Goal: Task Accomplishment & Management: Manage account settings

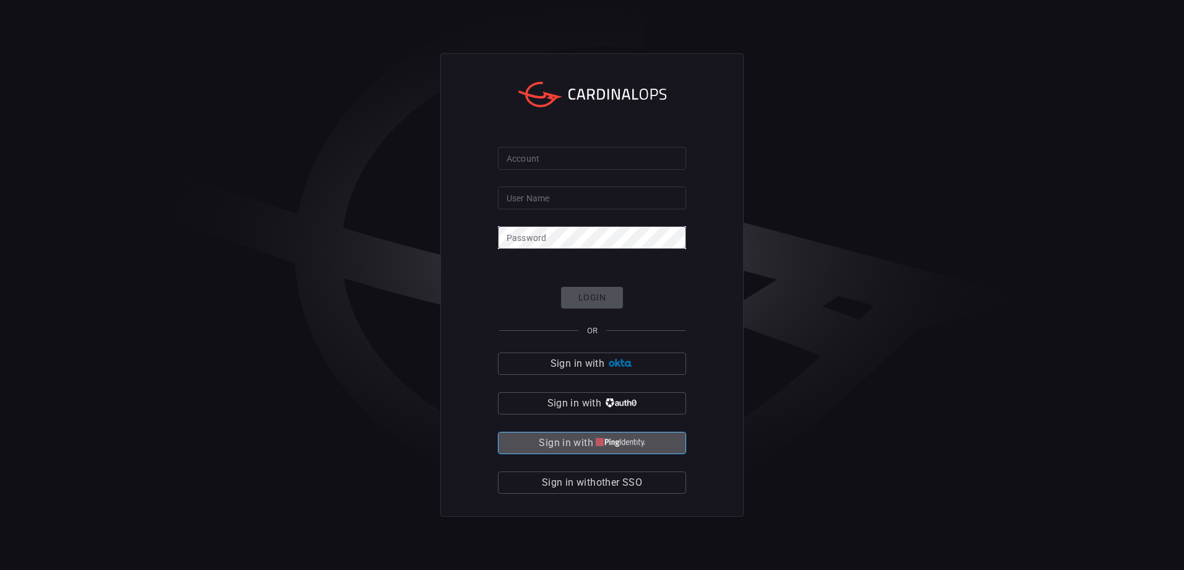
click at [600, 443] on img "button" at bounding box center [621, 442] width 50 height 9
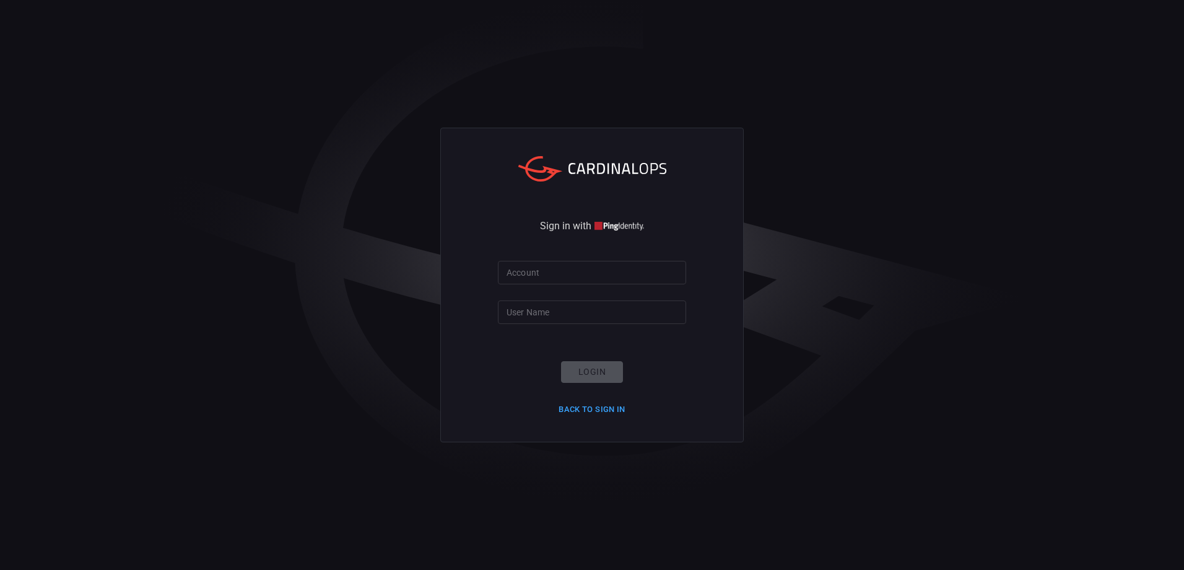
click at [553, 272] on input "Account" at bounding box center [592, 272] width 188 height 23
type input "mercedes"
click at [579, 310] on input "max.mustermann" at bounding box center [592, 311] width 188 height 23
drag, startPoint x: 594, startPoint y: 307, endPoint x: 398, endPoint y: 303, distance: 195.7
click at [405, 302] on div "Sign in with Account [PERSON_NAME] Account User Name [PERSON_NAME].mustermann U…" at bounding box center [592, 285] width 1184 height 570
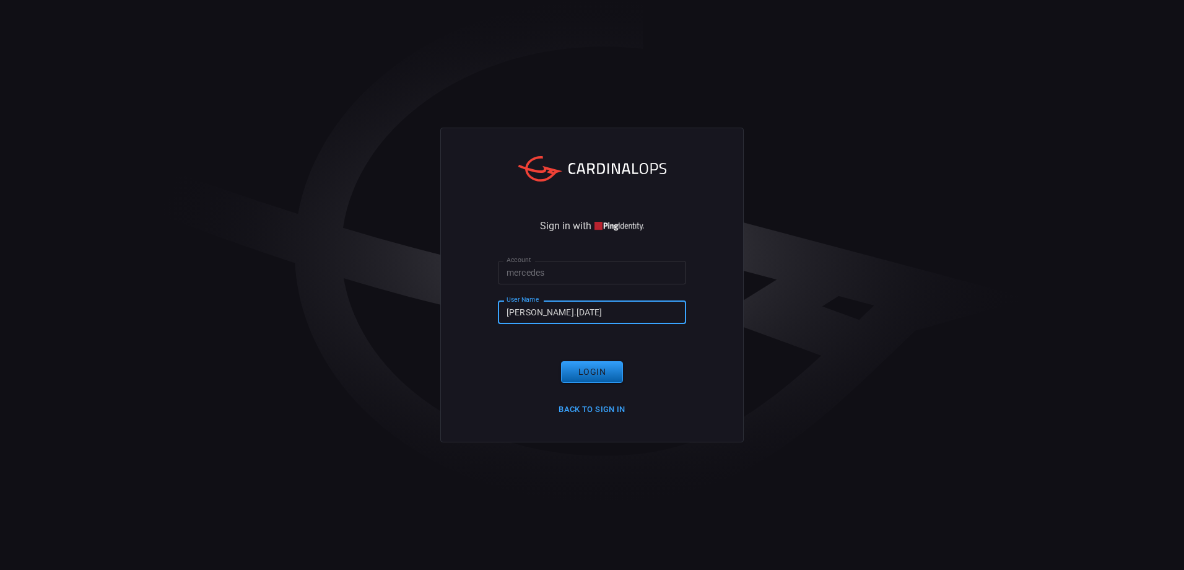
type input "[PERSON_NAME].[DATE]"
click at [587, 361] on button "Login" at bounding box center [592, 372] width 62 height 22
